Goal: Information Seeking & Learning: Learn about a topic

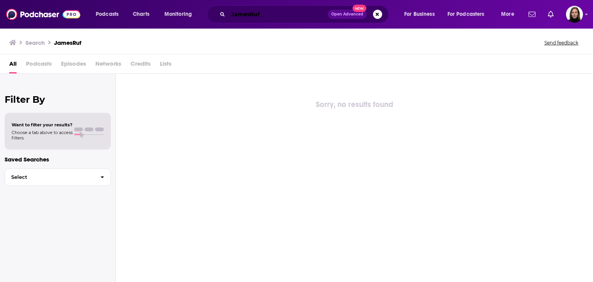
click at [265, 17] on input "JamesRuf" at bounding box center [278, 14] width 100 height 12
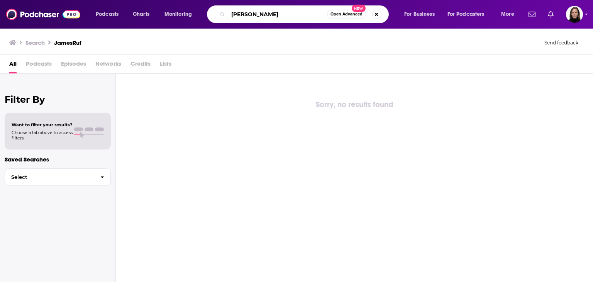
type input "J"
type input "[PERSON_NAME]"
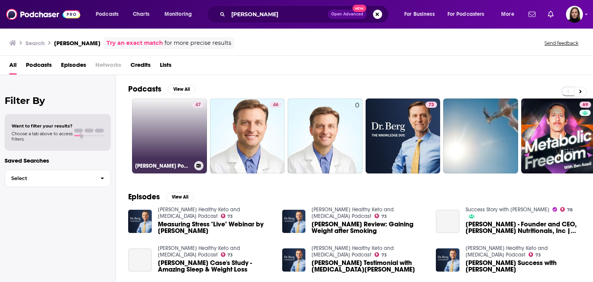
click at [183, 131] on link "47 [PERSON_NAME] Podcast" at bounding box center [169, 135] width 75 height 75
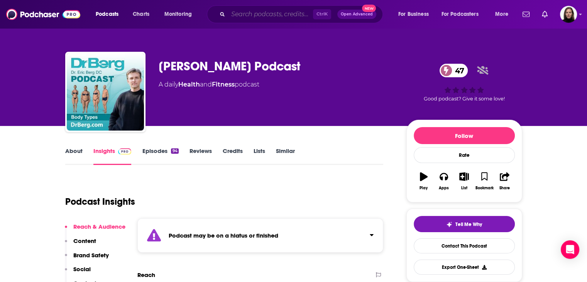
click at [282, 19] on input "Search podcasts, credits, & more..." at bounding box center [270, 14] width 85 height 12
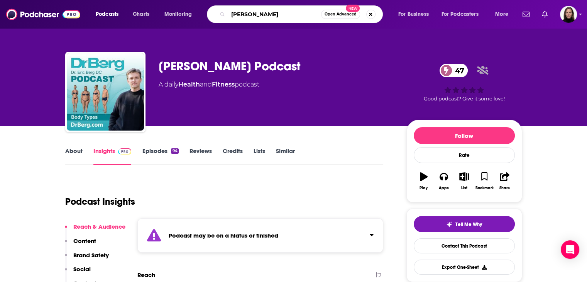
type input "[PERSON_NAME]"
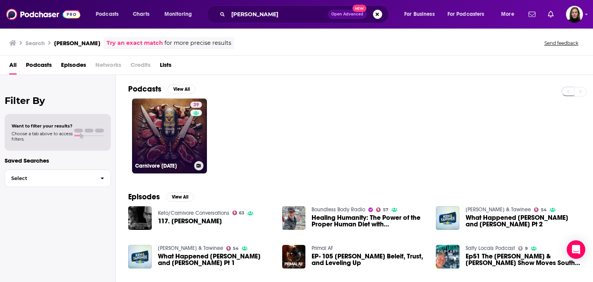
click at [175, 131] on link "39 Carnivore [DATE]" at bounding box center [169, 135] width 75 height 75
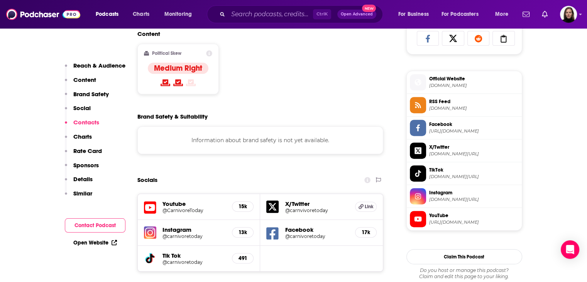
scroll to position [463, 0]
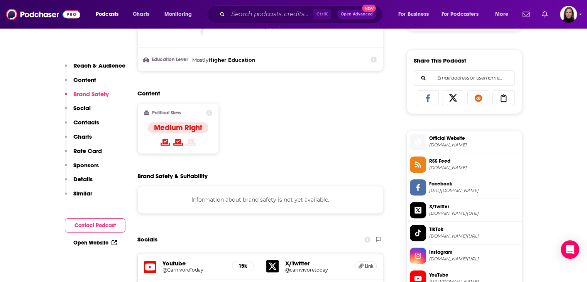
click at [453, 259] on span "[DOMAIN_NAME][URL]" at bounding box center [475, 259] width 90 height 6
click at [263, 15] on input "Search podcasts, credits, & more..." at bounding box center [270, 14] width 85 height 12
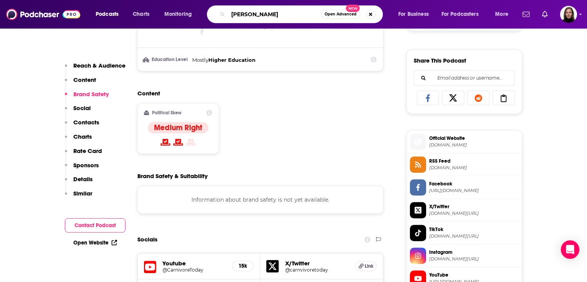
type input "[PERSON_NAME]"
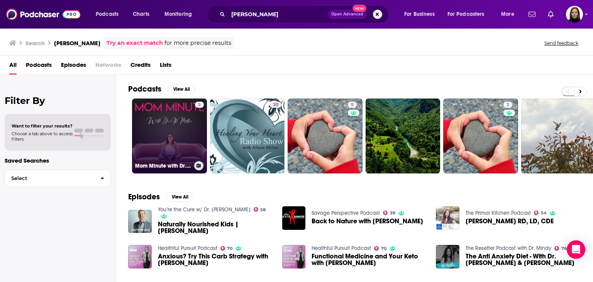
click at [188, 125] on link "5 Mom Minute with Dr. [PERSON_NAME]" at bounding box center [169, 135] width 75 height 75
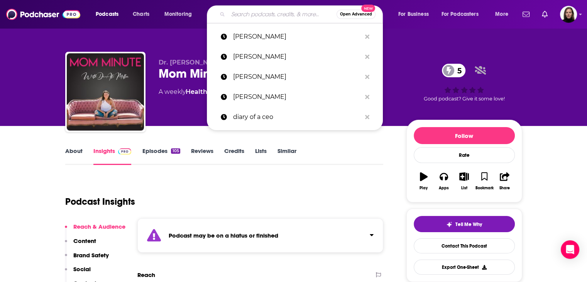
click at [272, 19] on input "Search podcasts, credits, & more..." at bounding box center [282, 14] width 109 height 12
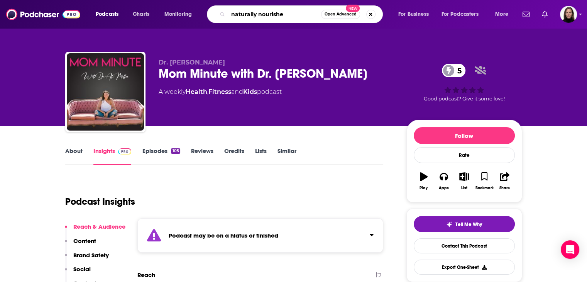
type input "naturally nourished"
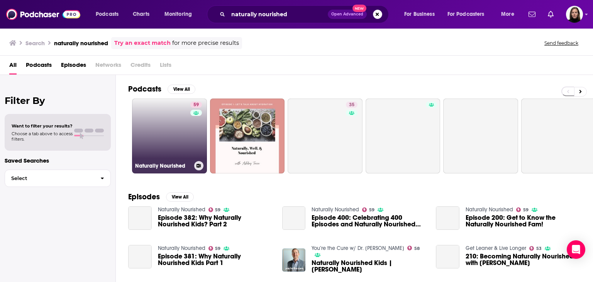
click at [160, 126] on link "59 Naturally Nourished" at bounding box center [169, 135] width 75 height 75
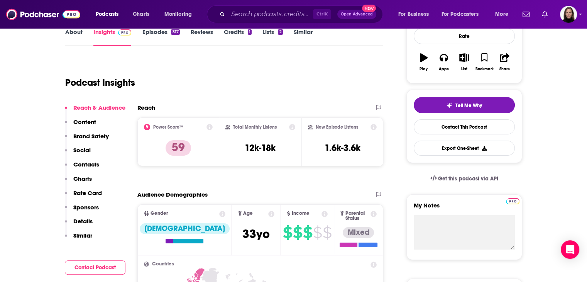
scroll to position [92, 0]
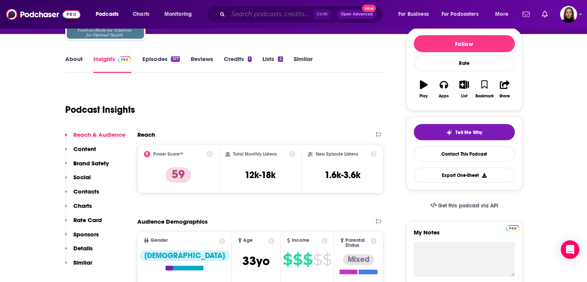
click at [255, 15] on input "Search podcasts, credits, & more..." at bounding box center [270, 14] width 85 height 12
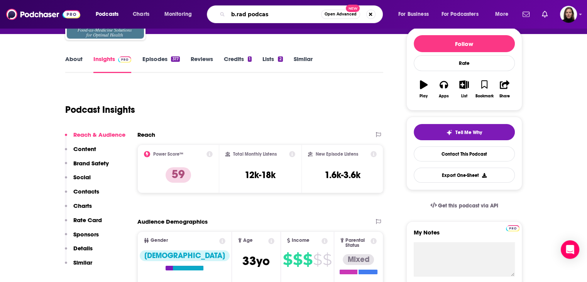
type input "b.rad podcast"
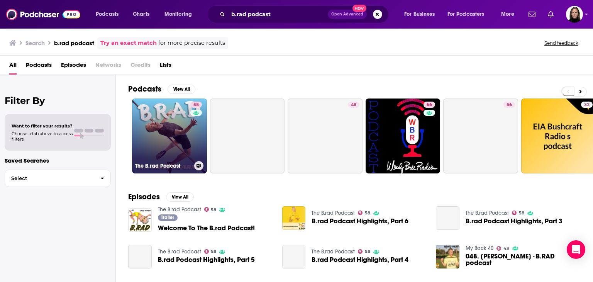
click at [154, 129] on link "58 The B.rad Podcast" at bounding box center [169, 135] width 75 height 75
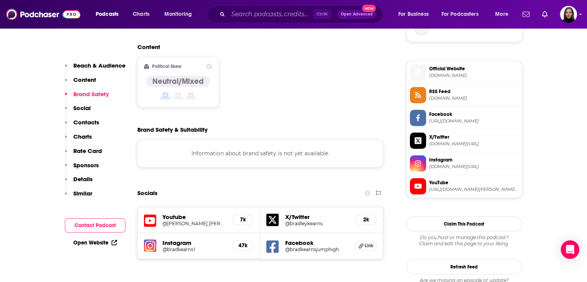
scroll to position [618, 0]
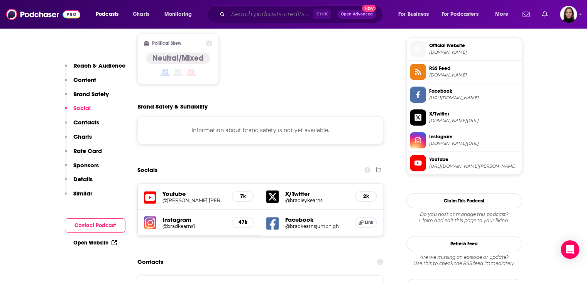
click at [276, 18] on input "Search podcasts, credits, & more..." at bounding box center [270, 14] width 85 height 12
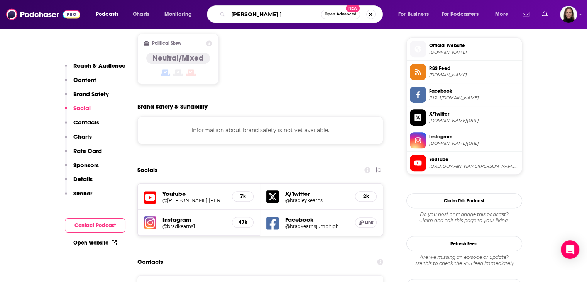
type input "[PERSON_NAME]"
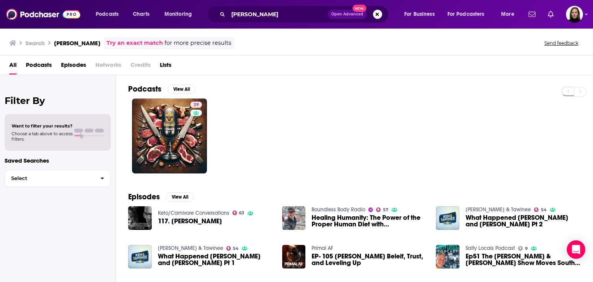
click at [185, 117] on div "Power Score: 39" at bounding box center [196, 116] width 43 height 12
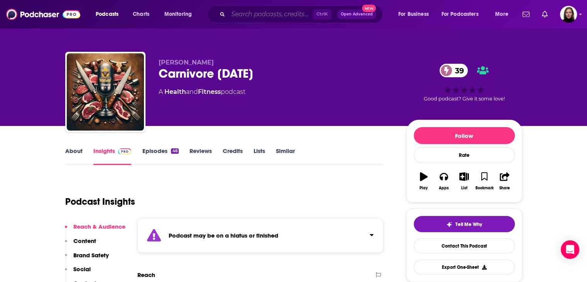
click at [250, 17] on input "Search podcasts, credits, & more..." at bounding box center [270, 14] width 85 height 12
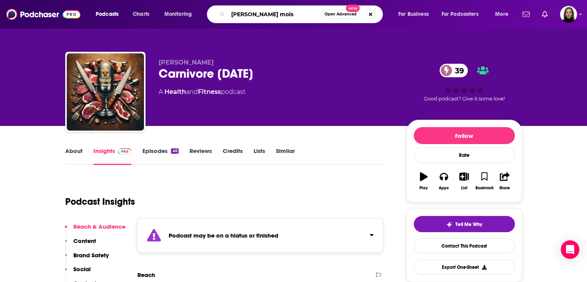
type input "[PERSON_NAME]"
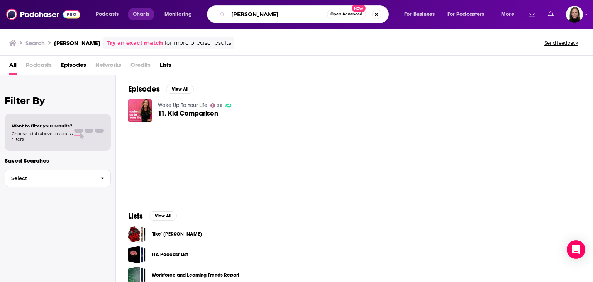
drag, startPoint x: 281, startPoint y: 15, endPoint x: 151, endPoint y: 11, distance: 129.9
click at [156, 11] on div "Podcasts Charts Monitoring [PERSON_NAME] Open Advanced New For Business For Pod…" at bounding box center [305, 14] width 431 height 18
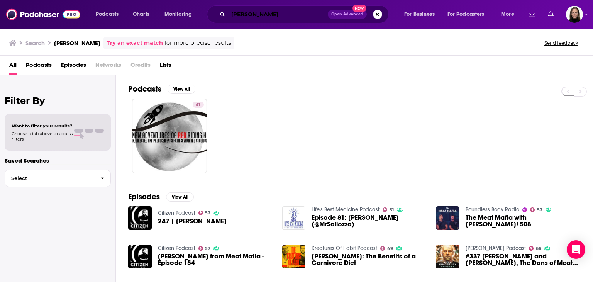
click at [289, 15] on input "[PERSON_NAME]" at bounding box center [278, 14] width 100 height 12
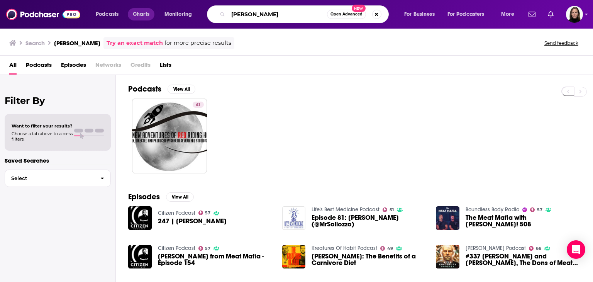
drag, startPoint x: 289, startPoint y: 15, endPoint x: 151, endPoint y: 7, distance: 138.1
click at [151, 9] on div "Podcasts Charts Monitoring [PERSON_NAME] Open Advanced New For Business For Pod…" at bounding box center [305, 14] width 431 height 18
paste input "[PERSON_NAME]"
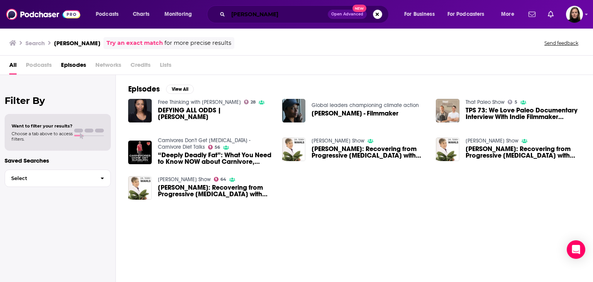
drag, startPoint x: 207, startPoint y: 13, endPoint x: 37, endPoint y: 8, distance: 170.4
click at [40, 8] on div "Podcasts Charts Monitoring [PERSON_NAME] Open Advanced New For Business For Pod…" at bounding box center [296, 14] width 593 height 29
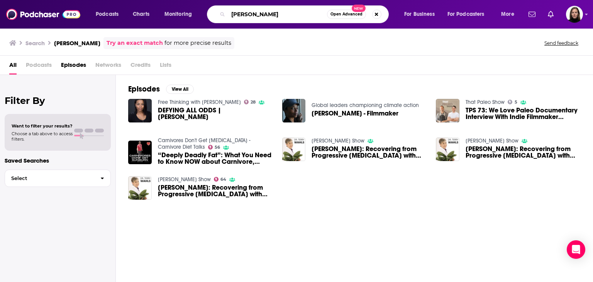
paste input "rie Drinkwin"
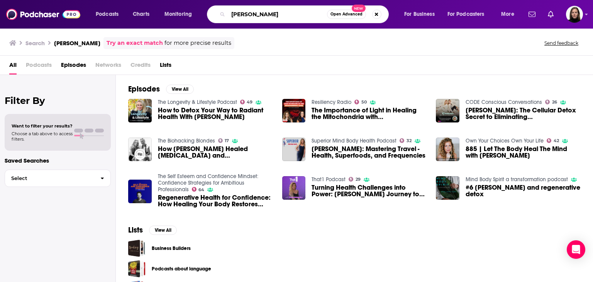
drag, startPoint x: 281, startPoint y: 12, endPoint x: 127, endPoint y: 7, distance: 154.6
click at [132, 7] on div "Podcasts Charts Monitoring [PERSON_NAME] Open Advanced New For Business For Pod…" at bounding box center [305, 14] width 431 height 18
paste input "[PERSON_NAME]"
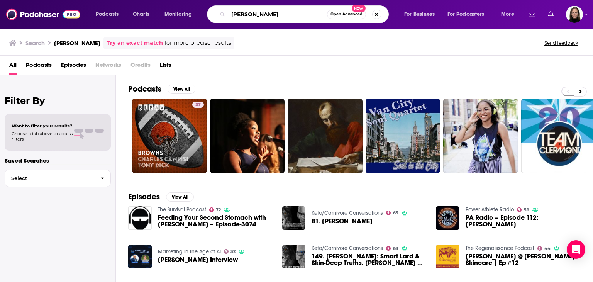
drag, startPoint x: 284, startPoint y: 14, endPoint x: 122, endPoint y: 4, distance: 162.5
click at [122, 4] on div "Podcasts Charts Monitoring [PERSON_NAME] Open Advanced New For Business For Pod…" at bounding box center [296, 14] width 593 height 29
paste input "The Modern Ancestral Mamas Podcast"
type input "The Modern Ancestral Mamas Podcast"
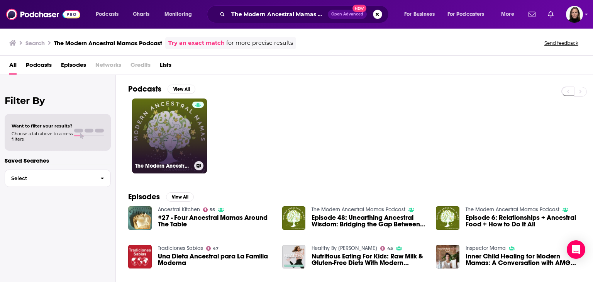
click at [180, 130] on link "The Modern Ancestral Mamas Podcast" at bounding box center [169, 135] width 75 height 75
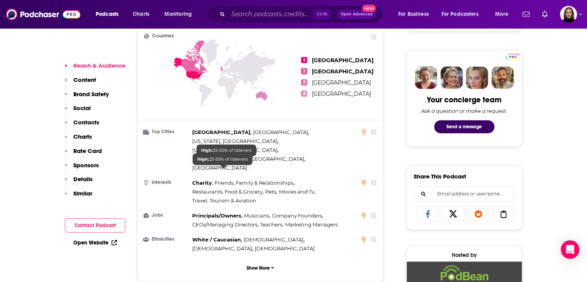
scroll to position [502, 0]
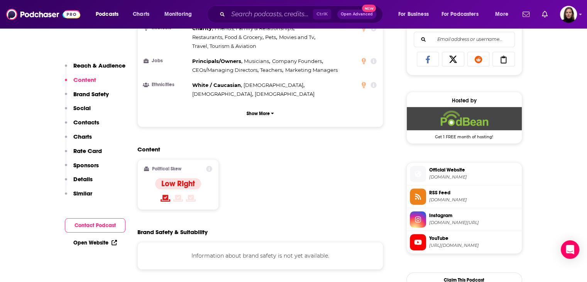
click at [472, 243] on span "[URL][DOMAIN_NAME]" at bounding box center [475, 246] width 90 height 6
click at [255, 16] on input "Search podcasts, credits, & more..." at bounding box center [270, 14] width 85 height 12
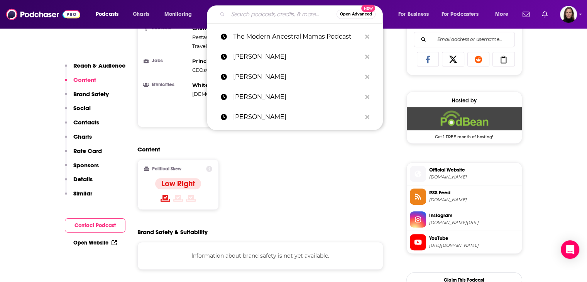
paste input "[URL][DOMAIN_NAME]"
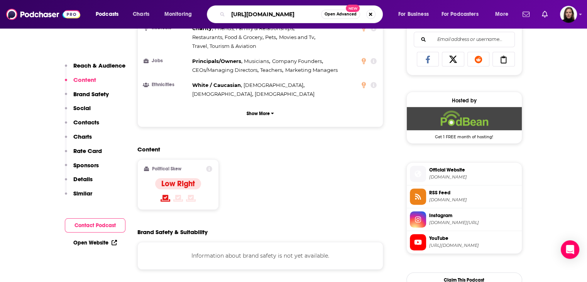
scroll to position [0, 0]
drag, startPoint x: 247, startPoint y: 13, endPoint x: 117, endPoint y: 17, distance: 130.6
click at [122, 17] on div "Podcasts Charts Monitoring [URL][DOMAIN_NAME] Open Advanced New For Business Fo…" at bounding box center [303, 14] width 426 height 18
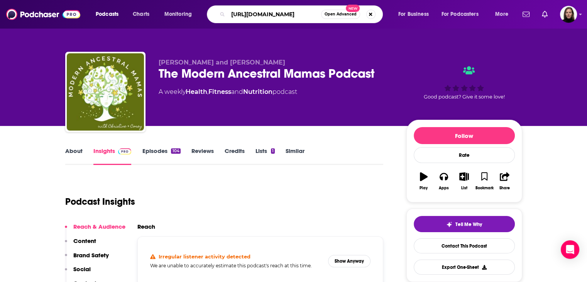
type input "[URL][DOMAIN_NAME]"
click at [372, 14] on button "Search podcasts, credits, & more..." at bounding box center [371, 14] width 9 height 9
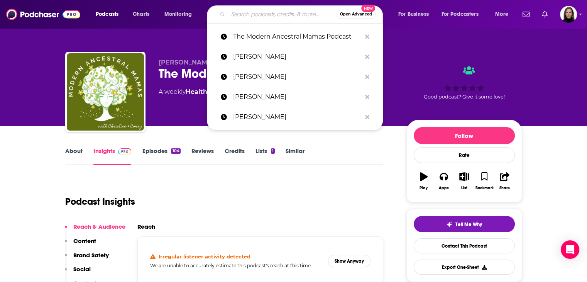
click at [300, 15] on input "Search podcasts, credits, & more..." at bounding box center [282, 14] width 109 height 12
paste input "[PERSON_NAME]"
type input "[PERSON_NAME]"
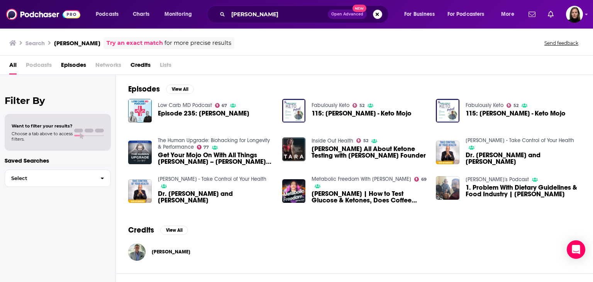
click at [165, 252] on span "[PERSON_NAME]" at bounding box center [171, 252] width 39 height 6
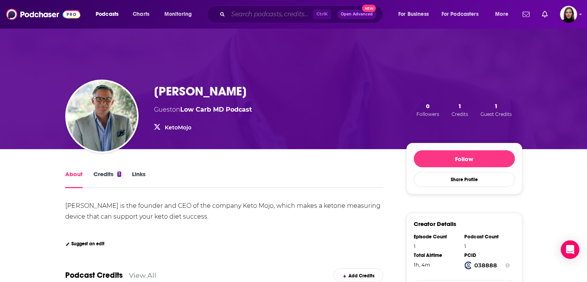
click at [248, 15] on input "Search podcasts, credits, & more..." at bounding box center [270, 14] width 85 height 12
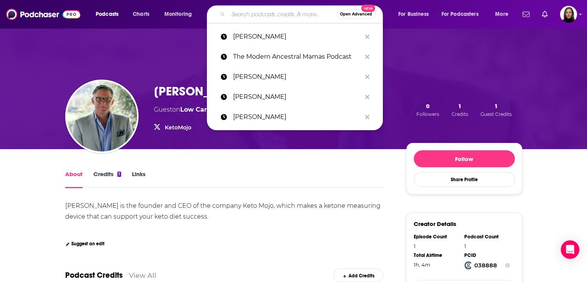
paste input "[PERSON_NAME] (Dr [PERSON_NAME])"
type input "[PERSON_NAME] (Dr [PERSON_NAME])"
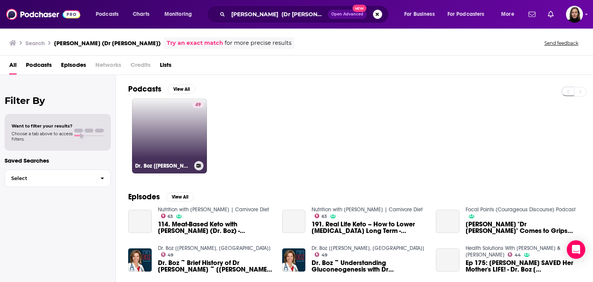
click at [178, 141] on link "49 Dr. Boz [[PERSON_NAME], [GEOGRAPHIC_DATA]]" at bounding box center [169, 135] width 75 height 75
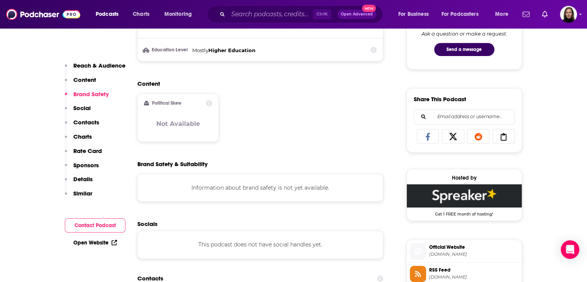
scroll to position [618, 0]
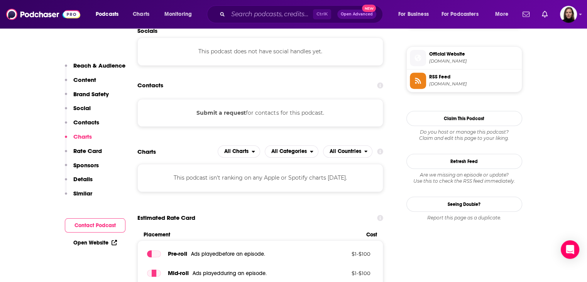
click at [444, 62] on span "[DOMAIN_NAME]" at bounding box center [475, 61] width 90 height 6
click at [252, 12] on input "Search podcasts, credits, & more..." at bounding box center [270, 14] width 85 height 12
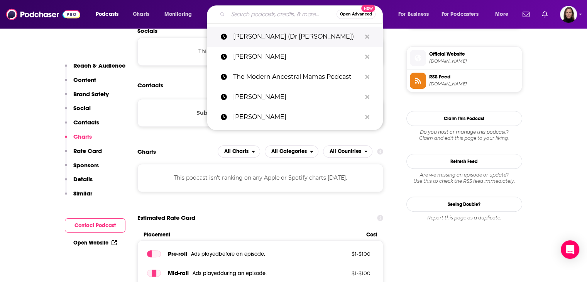
click at [244, 34] on p "[PERSON_NAME] (Dr [PERSON_NAME])" at bounding box center [297, 37] width 128 height 20
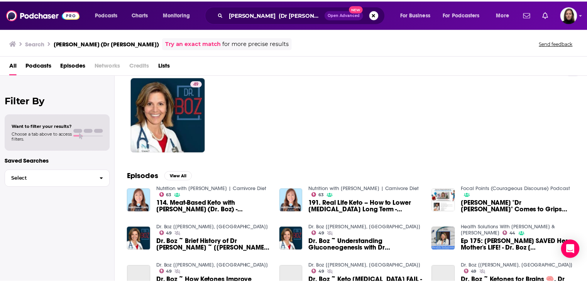
scroll to position [39, 0]
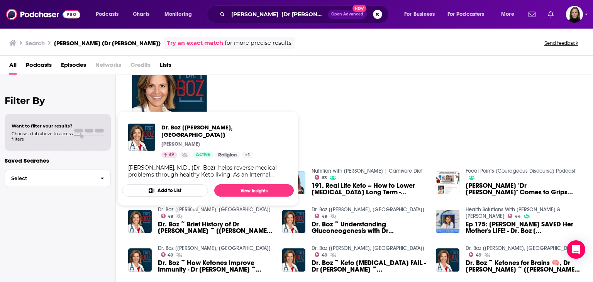
click at [192, 209] on link "Dr. Boz [[PERSON_NAME], [GEOGRAPHIC_DATA]]" at bounding box center [214, 209] width 113 height 7
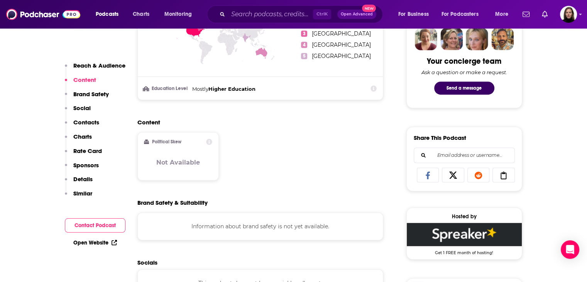
scroll to position [502, 0]
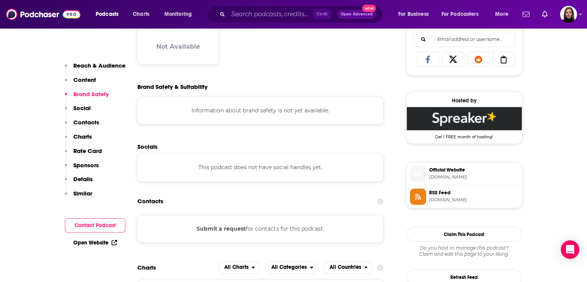
click at [453, 172] on span "Official Website" at bounding box center [475, 169] width 90 height 7
click at [244, 14] on input "Search podcasts, credits, & more..." at bounding box center [270, 14] width 85 height 12
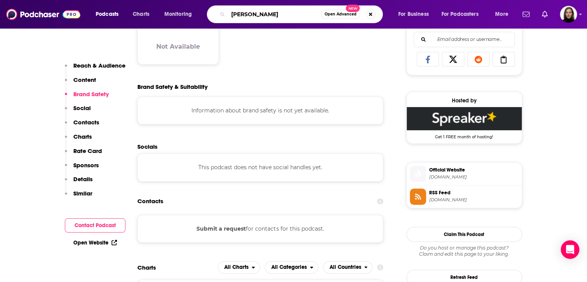
type input "[PERSON_NAME]"
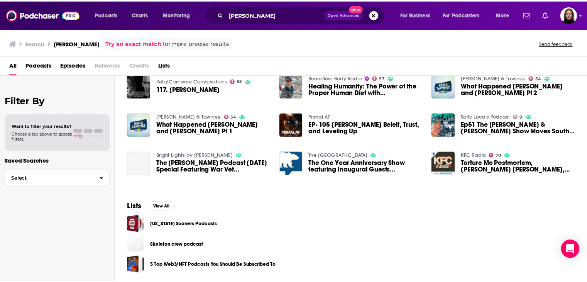
scroll to position [54, 0]
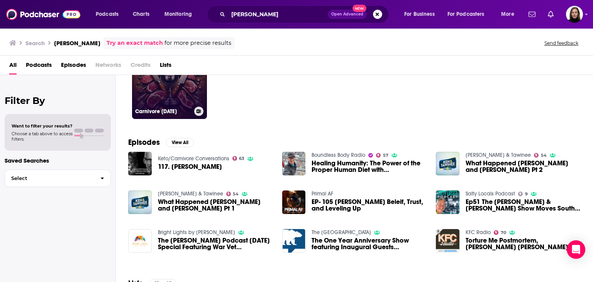
click at [185, 95] on link "39 Carnivore [DATE]" at bounding box center [169, 81] width 75 height 75
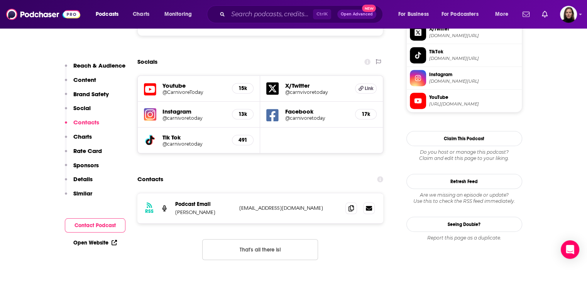
scroll to position [734, 0]
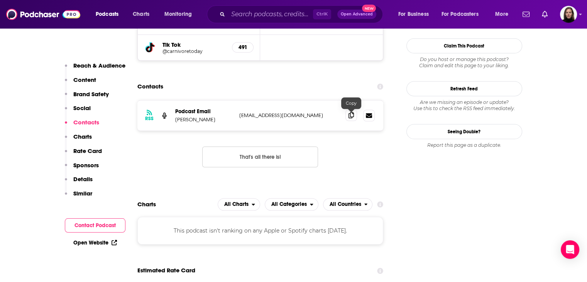
drag, startPoint x: 351, startPoint y: 120, endPoint x: 354, endPoint y: 114, distance: 6.8
click at [351, 119] on span at bounding box center [352, 115] width 12 height 12
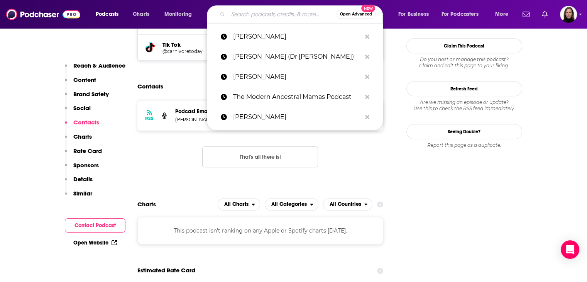
click at [256, 14] on input "Search podcasts, credits, & more..." at bounding box center [282, 14] width 109 height 12
paste input "[PERSON_NAME]"
type input "[PERSON_NAME]"
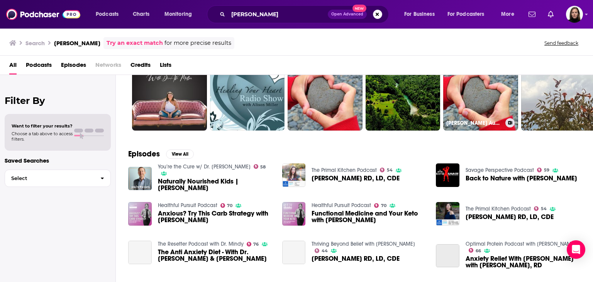
scroll to position [154, 0]
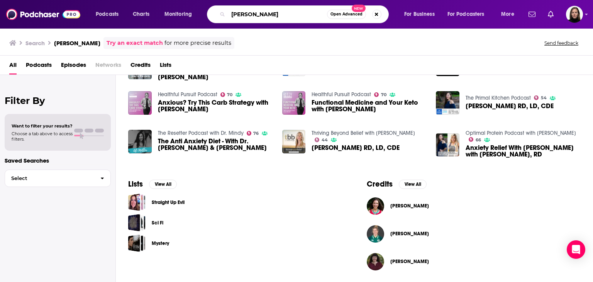
drag, startPoint x: 216, startPoint y: 8, endPoint x: 50, endPoint y: -7, distance: 167.1
click at [50, 0] on html "Podcasts Charts Monitoring [PERSON_NAME] Open Advanced New For Business For Pod…" at bounding box center [296, 141] width 593 height 282
type input "naturally nourished"
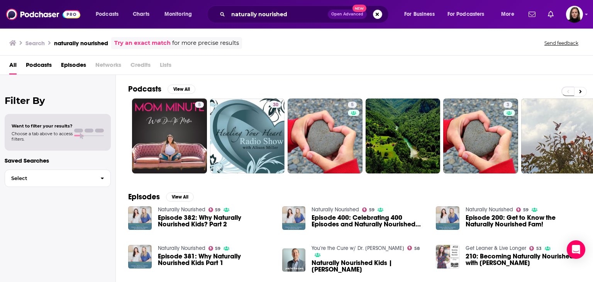
click at [191, 206] on link "Naturally Nourished" at bounding box center [182, 209] width 48 height 7
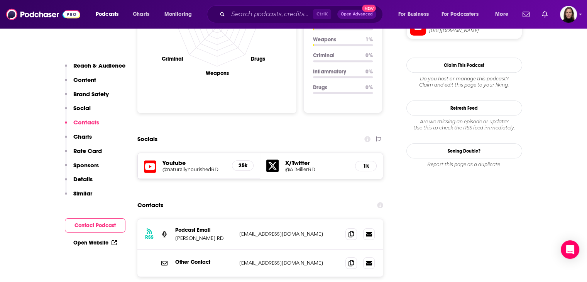
scroll to position [850, 0]
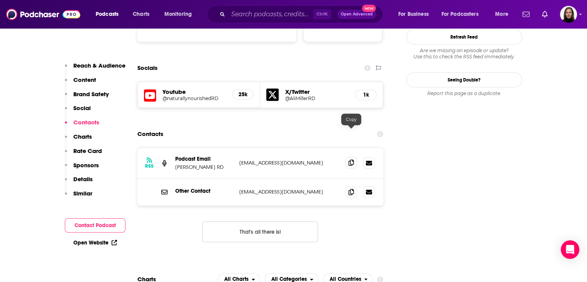
click at [350, 160] on icon at bounding box center [351, 163] width 5 height 6
click at [347, 186] on span at bounding box center [352, 192] width 12 height 12
drag, startPoint x: 258, startPoint y: 7, endPoint x: 256, endPoint y: 11, distance: 4.3
click at [258, 10] on div "Ctrl K Open Advanced New" at bounding box center [295, 14] width 176 height 18
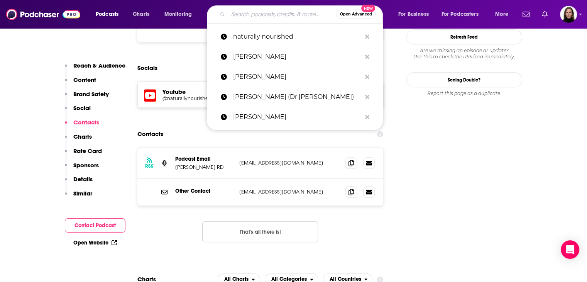
click at [256, 11] on input "Search podcasts, credits, & more..." at bounding box center [282, 14] width 109 height 12
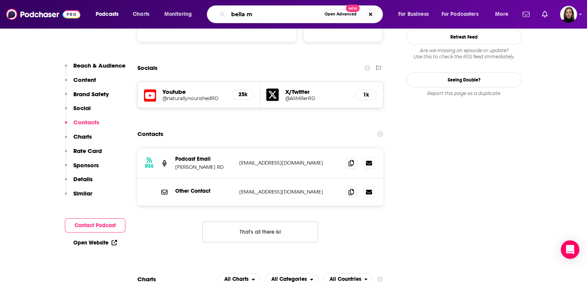
type input "bella ma"
